Goal: Task Accomplishment & Management: Use online tool/utility

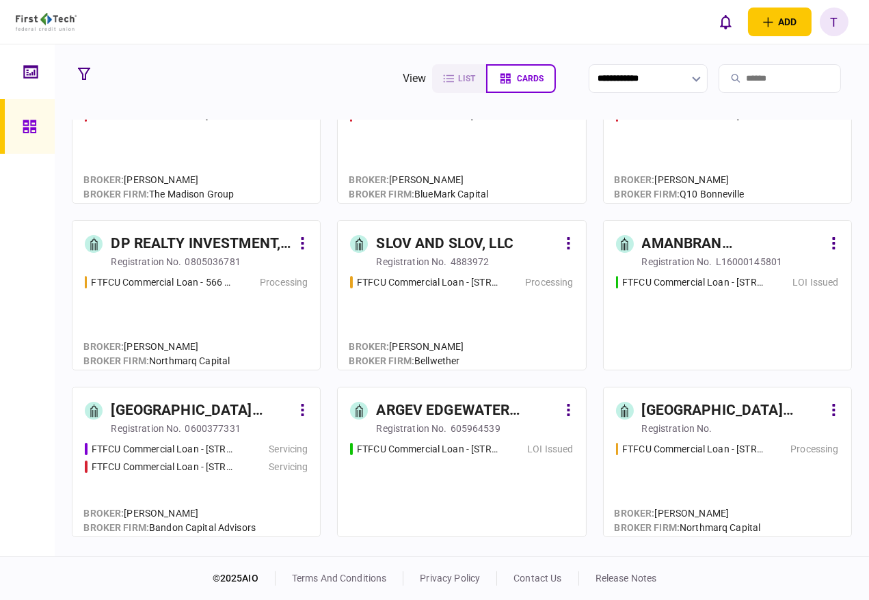
scroll to position [152, 0]
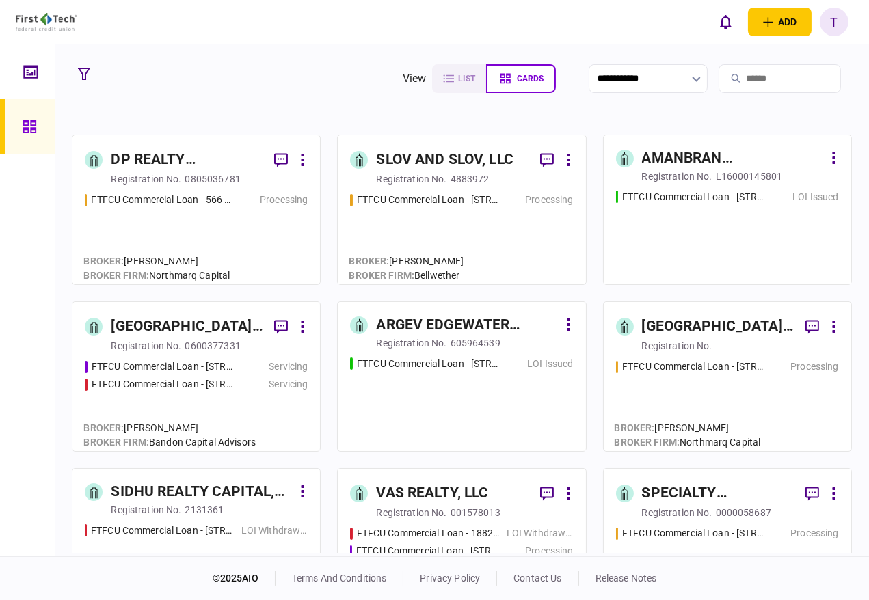
click at [730, 83] on input "search" at bounding box center [780, 78] width 122 height 29
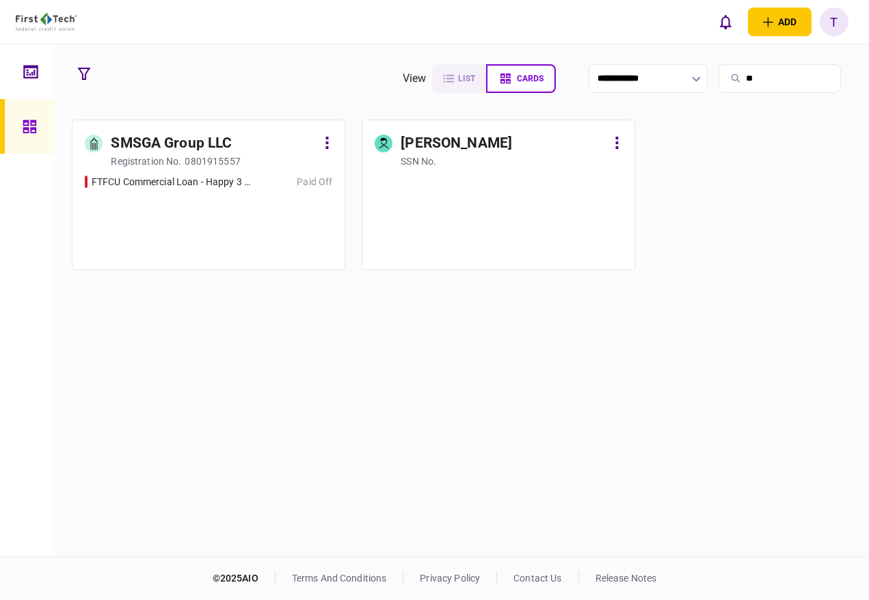
scroll to position [0, 0]
type input "*"
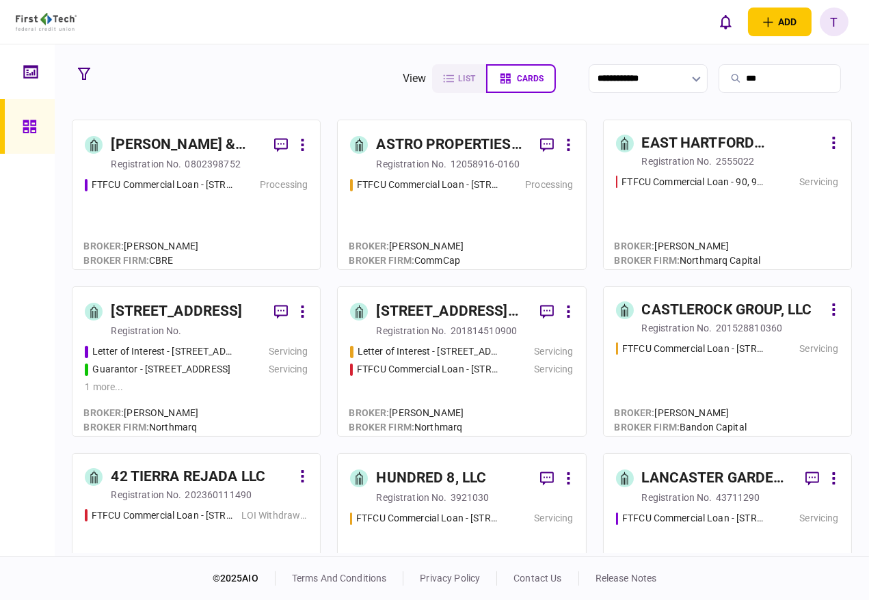
type input "***"
click at [436, 146] on div "ASTRO PROPERTIES LLC" at bounding box center [452, 145] width 152 height 22
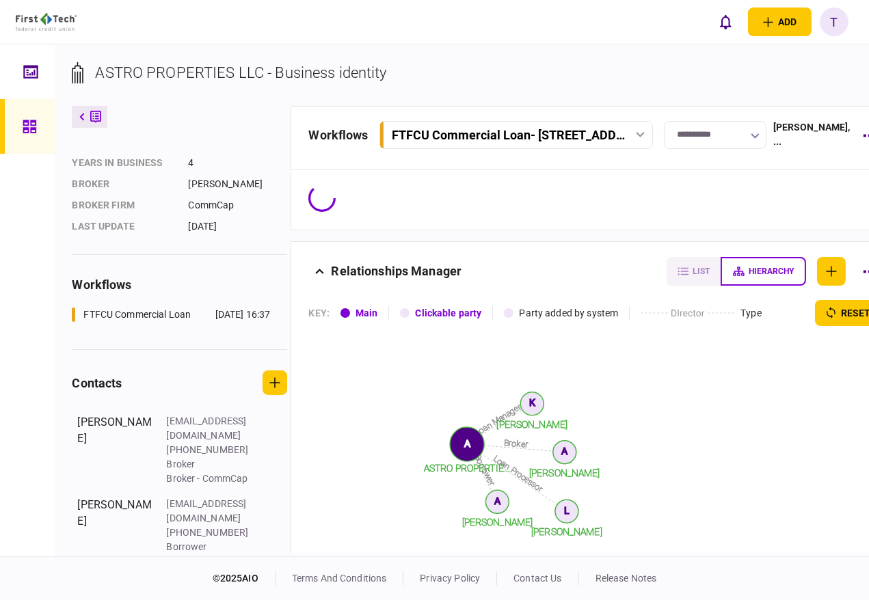
scroll to position [299, 0]
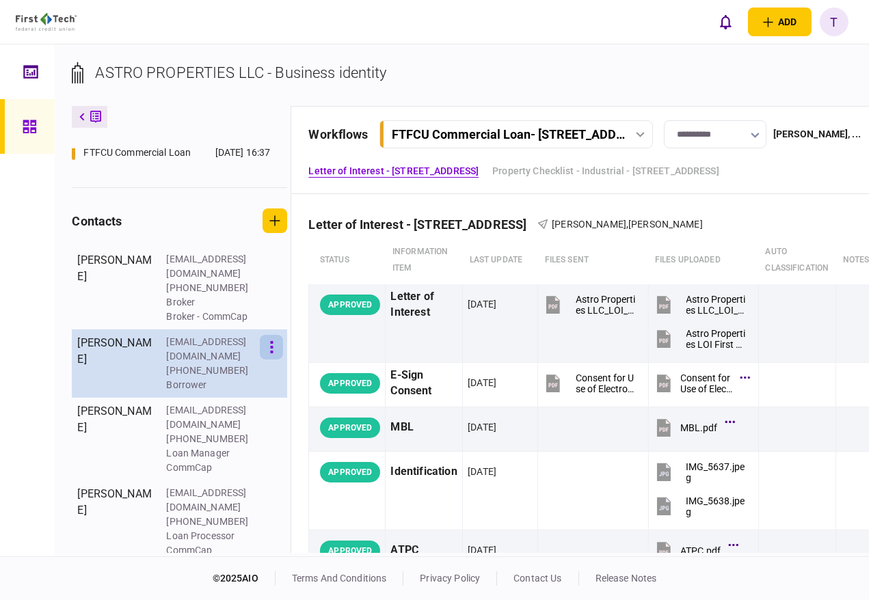
click at [273, 360] on button "button" at bounding box center [271, 347] width 23 height 25
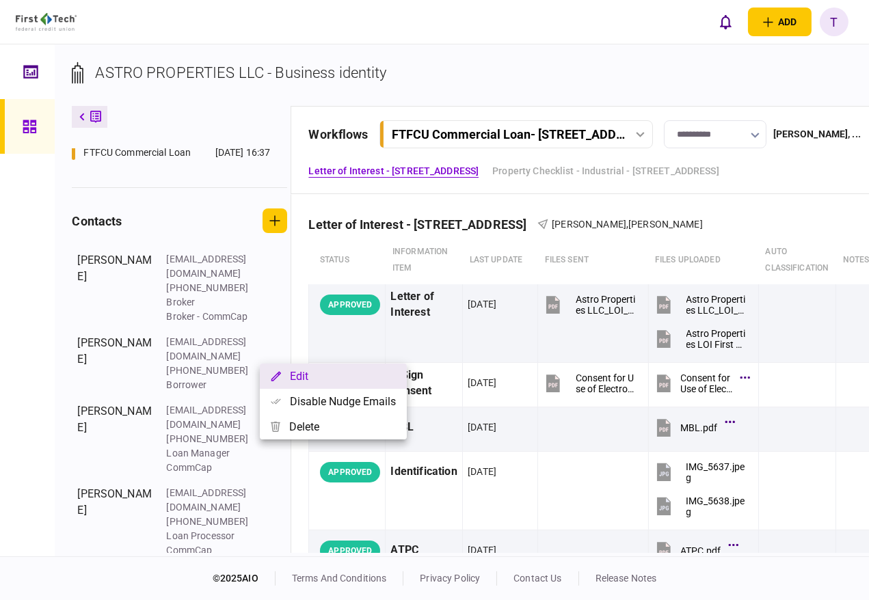
click at [303, 374] on button "Edit" at bounding box center [333, 376] width 147 height 25
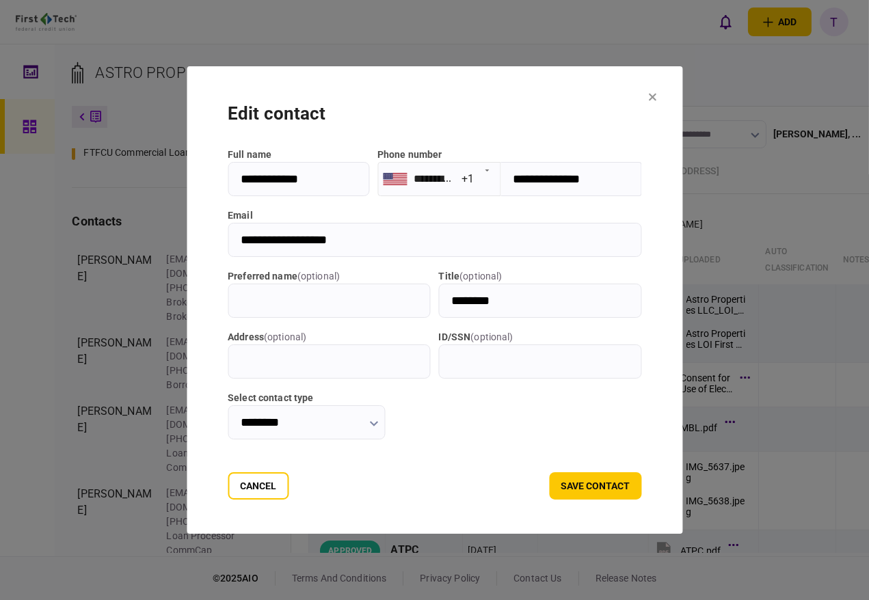
drag, startPoint x: 321, startPoint y: 231, endPoint x: 203, endPoint y: 249, distance: 119.6
click at [228, 249] on input "**********" at bounding box center [435, 240] width 414 height 34
